Goal: Task Accomplishment & Management: Complete application form

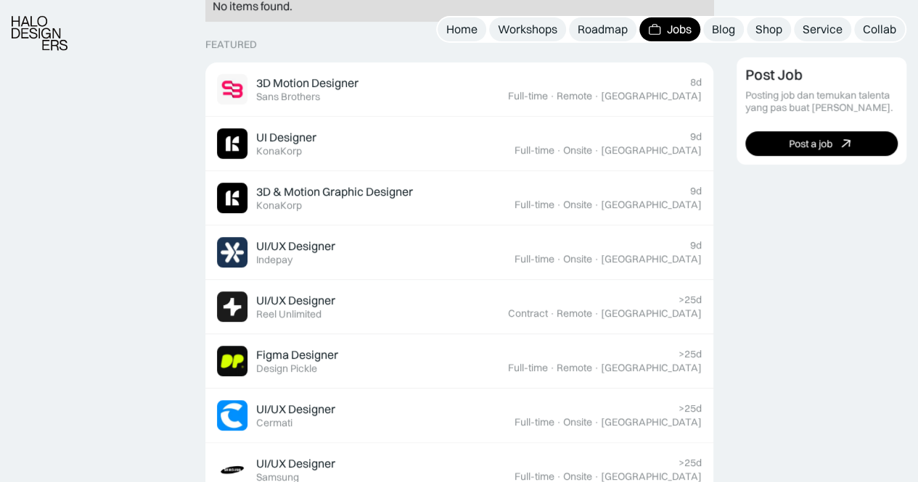
scroll to position [435, 0]
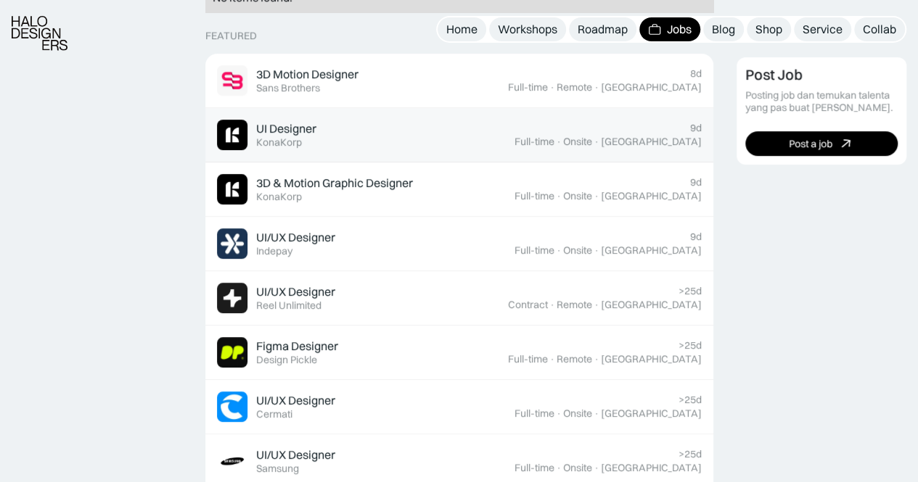
click at [383, 123] on div "UI Designer Featured KonaKorp" at bounding box center [365, 135] width 297 height 30
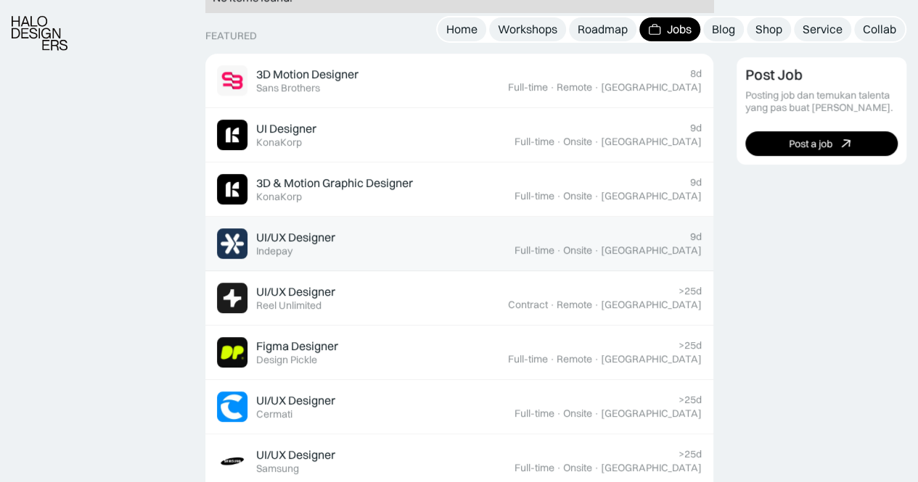
click at [303, 246] on div "UI/UX Designer Featured Indepay" at bounding box center [295, 244] width 79 height 28
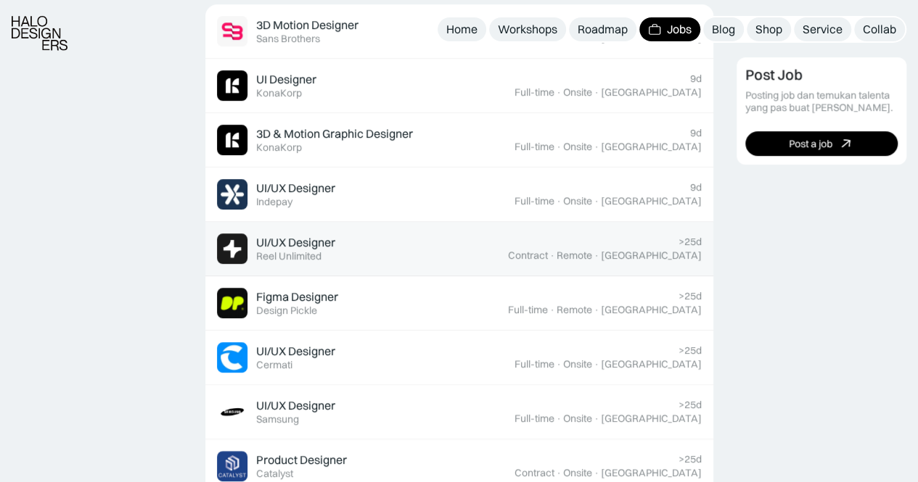
scroll to position [508, 0]
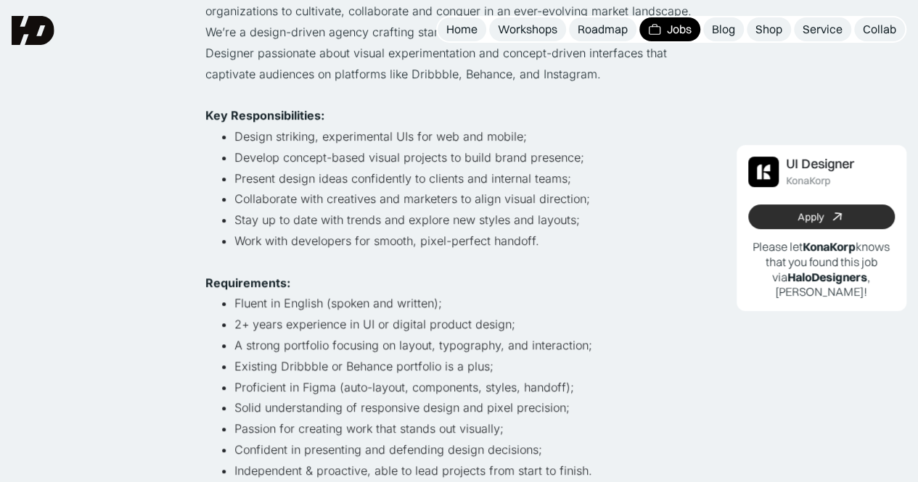
scroll to position [290, 0]
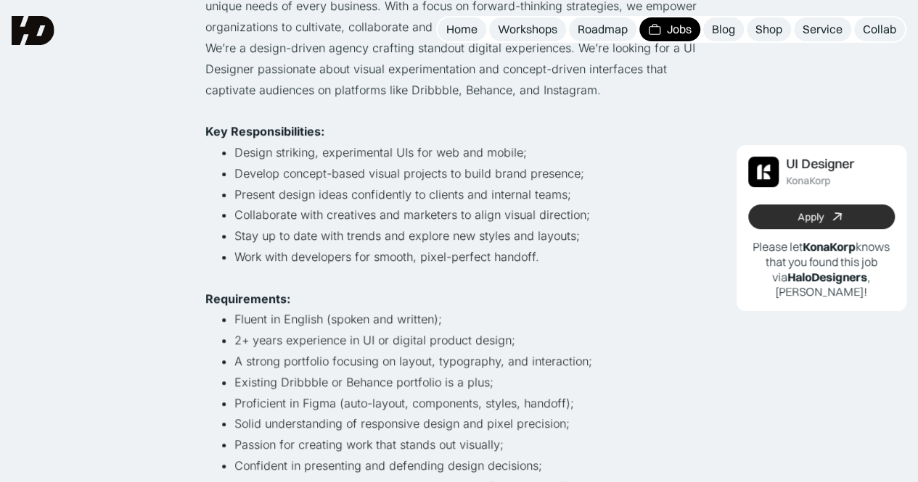
click at [815, 211] on div "Apply" at bounding box center [810, 217] width 26 height 12
click at [229, 95] on p "We’re a design-driven agency crafting standout digital experiences. We’re looki…" at bounding box center [459, 69] width 508 height 62
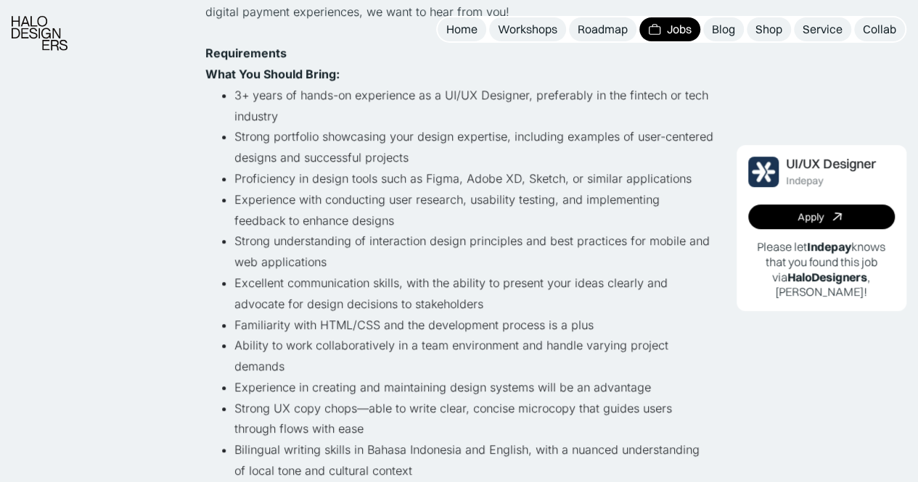
scroll to position [508, 0]
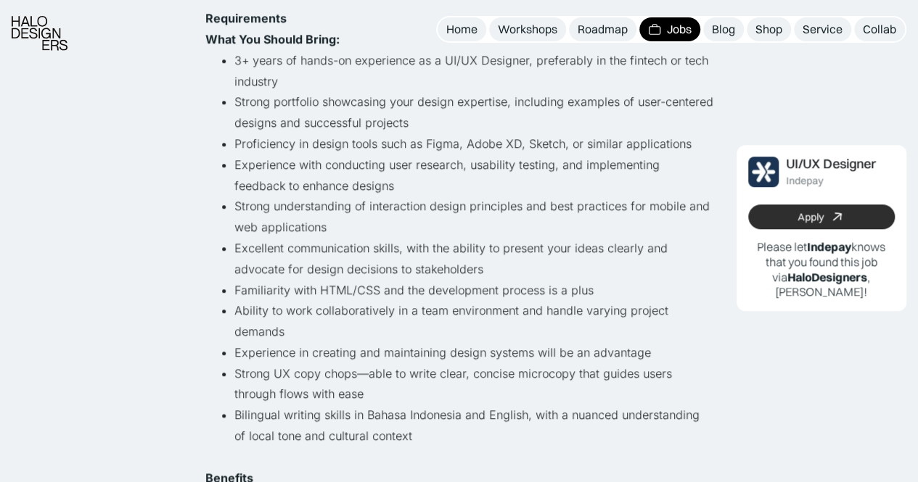
click at [881, 225] on link "Apply" at bounding box center [821, 217] width 147 height 25
